Goal: Task Accomplishment & Management: Use online tool/utility

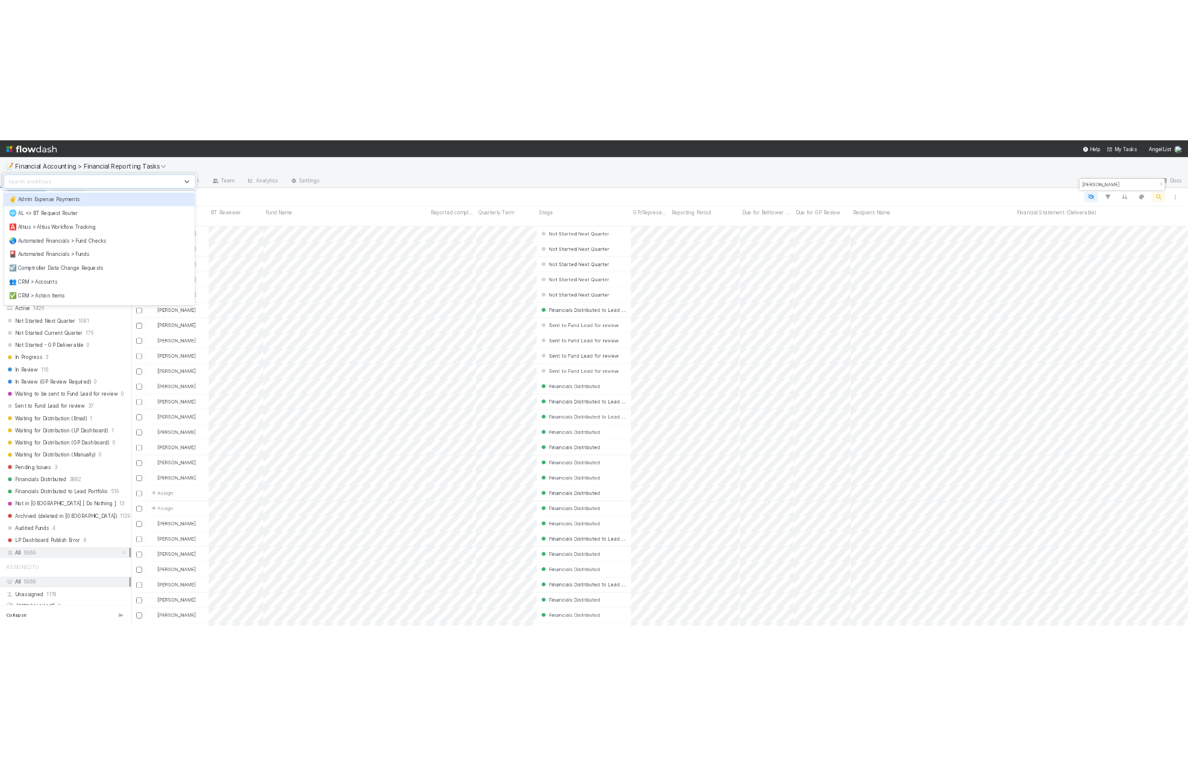
scroll to position [632, 1660]
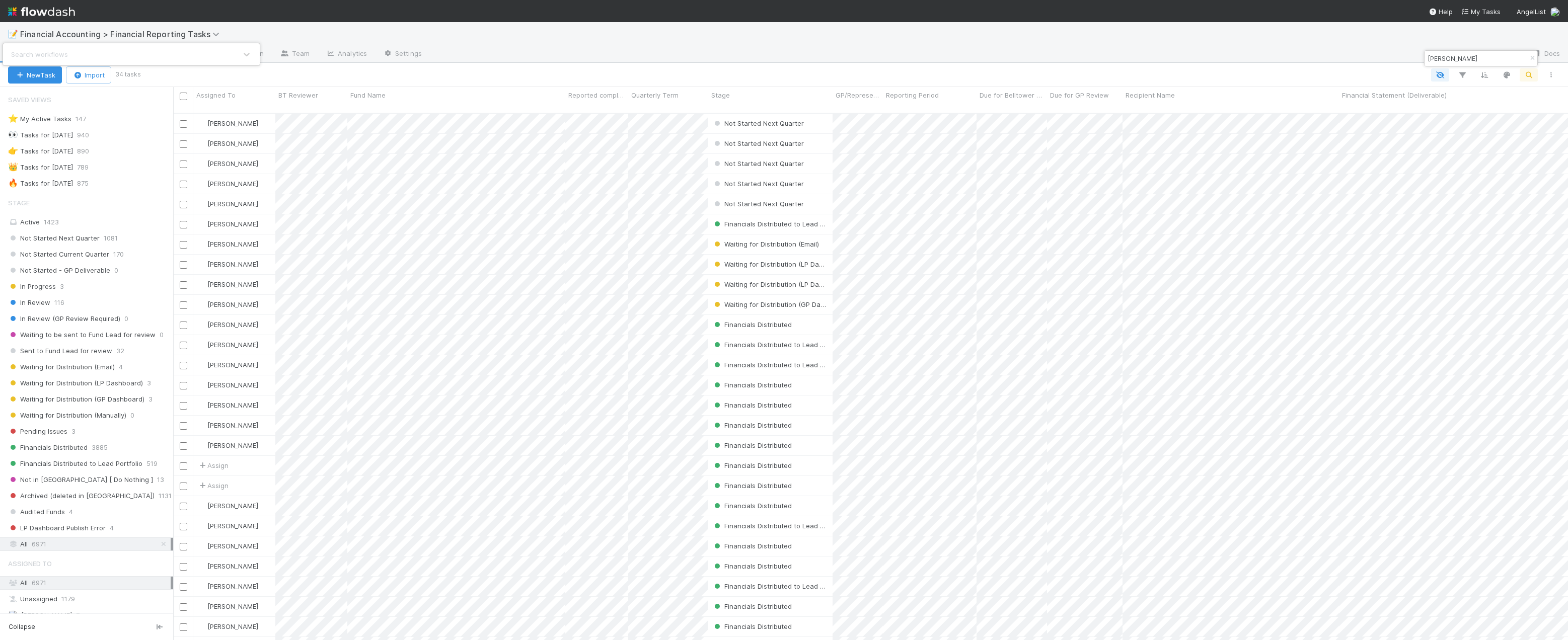
click at [242, 15] on div "Search workflows" at bounding box center [784, 320] width 1568 height 640
click at [206, 73] on div at bounding box center [850, 75] width 1423 height 13
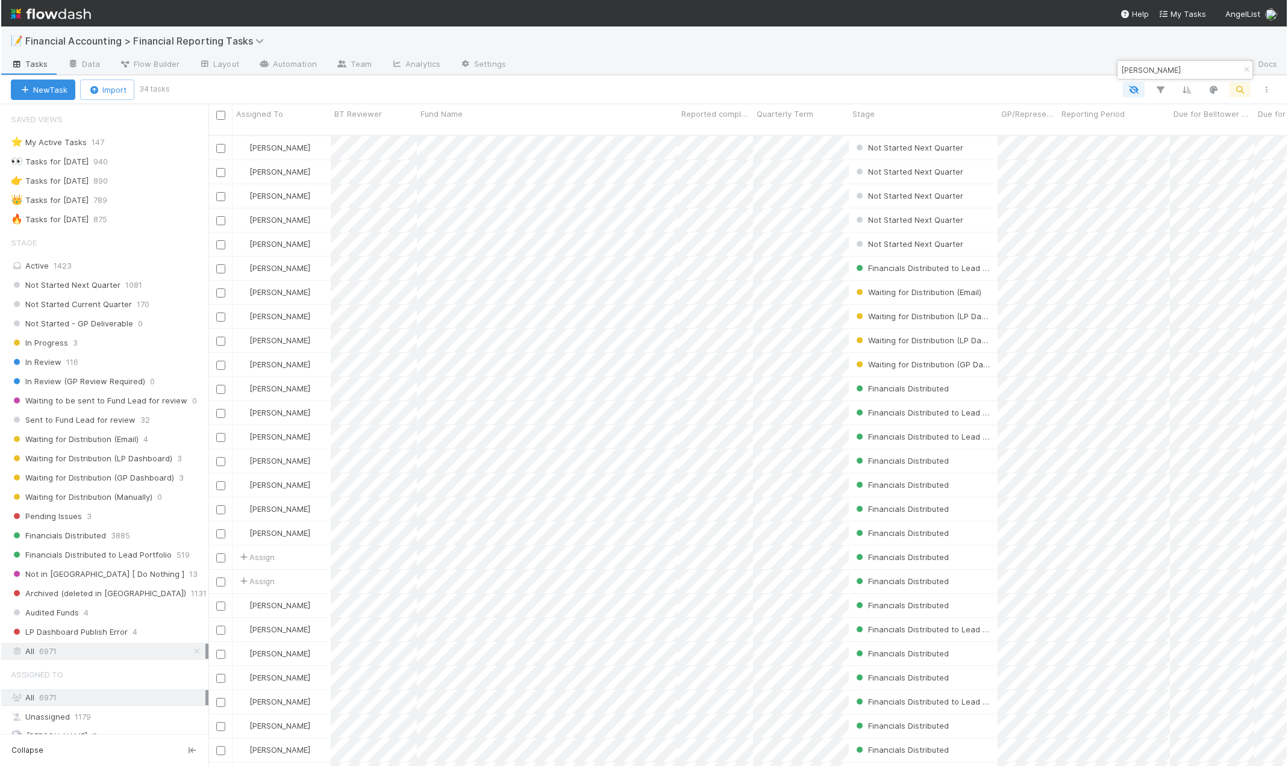
scroll to position [632, 1072]
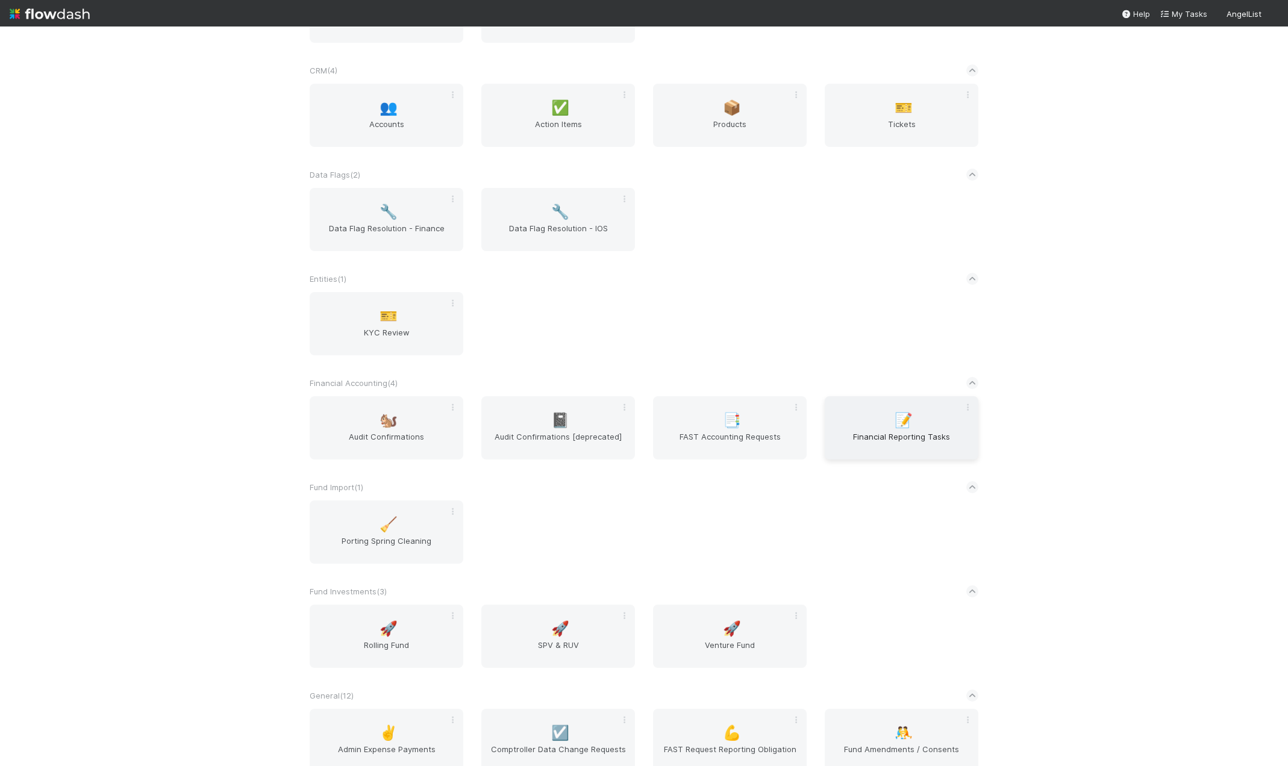
scroll to position [361, 0]
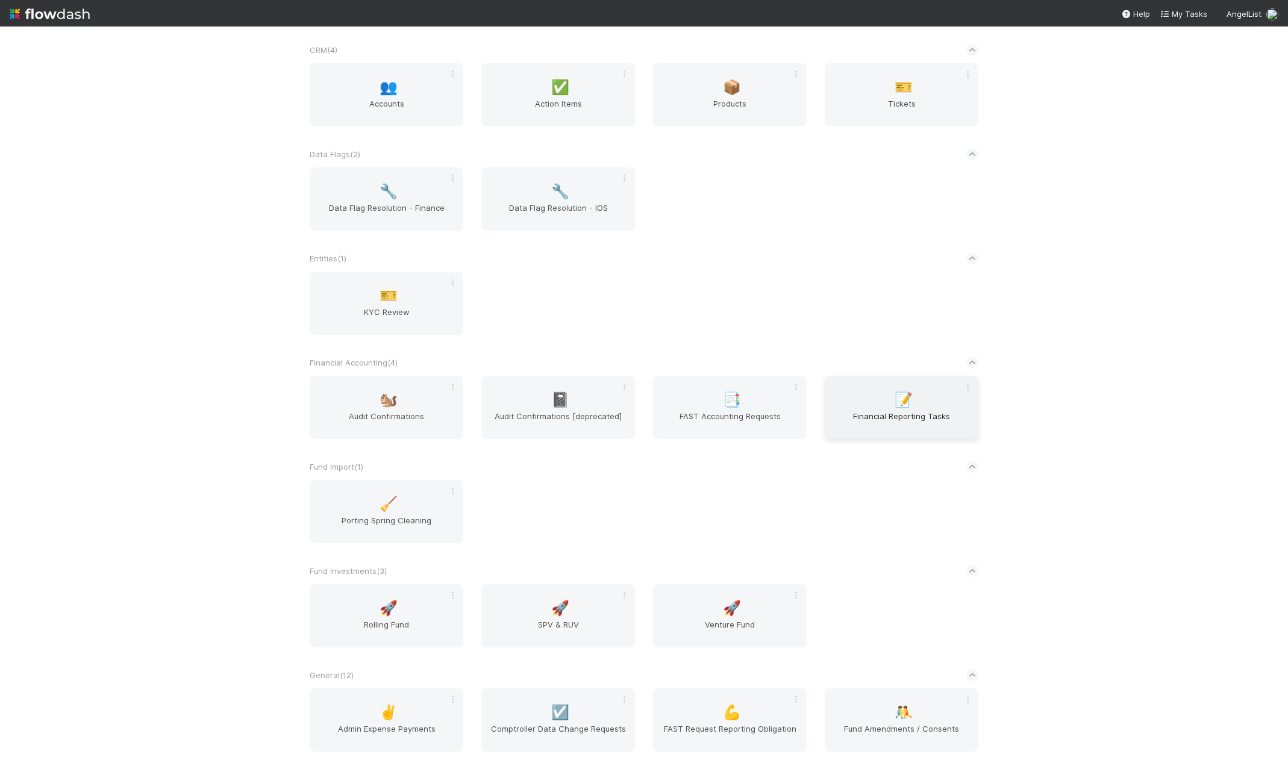
click at [871, 433] on span "Financial Reporting Tasks" at bounding box center [901, 422] width 144 height 24
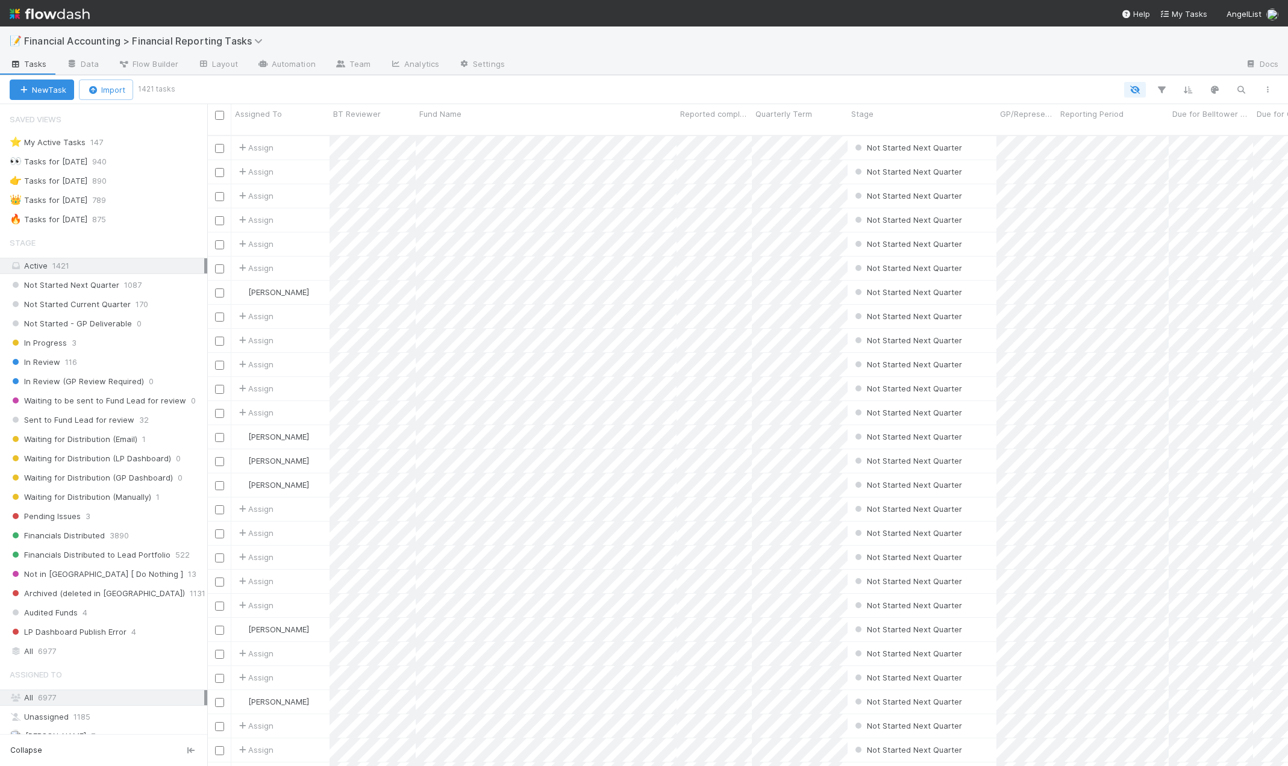
scroll to position [632, 1072]
click at [67, 645] on div "All 6977" at bounding box center [107, 651] width 195 height 15
click at [1161, 96] on button "button" at bounding box center [1162, 90] width 22 height 16
click at [1161, 92] on div "Loading..." at bounding box center [644, 383] width 1288 height 766
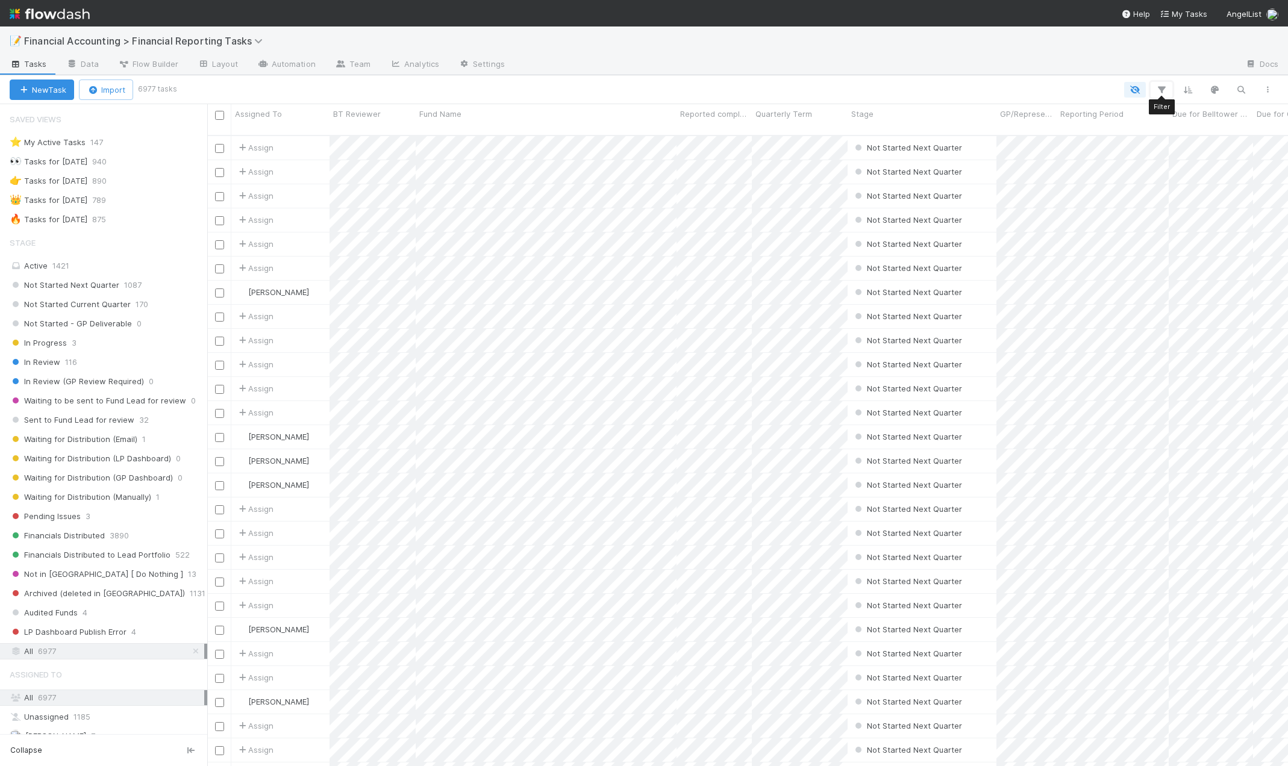
click at [1161, 92] on icon "button" at bounding box center [1161, 89] width 12 height 11
click at [930, 85] on div "Add Filter" at bounding box center [644, 383] width 1288 height 766
click at [1161, 90] on icon "button" at bounding box center [1161, 89] width 12 height 11
click at [589, 96] on div "Add Filter" at bounding box center [644, 383] width 1288 height 766
